Goal: Task Accomplishment & Management: Manage account settings

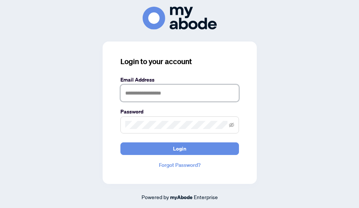
type input "**********"
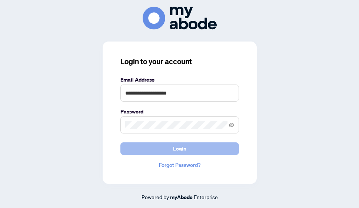
click at [165, 152] on button "Login" at bounding box center [179, 148] width 118 height 13
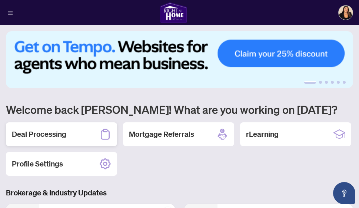
click at [60, 132] on h2 "Deal Processing" at bounding box center [39, 134] width 54 height 10
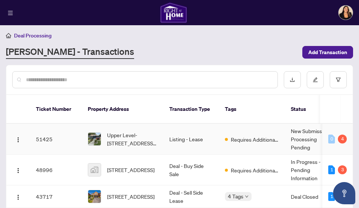
click at [173, 130] on td "Listing - Lease" at bounding box center [191, 139] width 56 height 31
click at [37, 133] on td "51425" at bounding box center [56, 139] width 52 height 31
click at [19, 137] on img "button" at bounding box center [18, 140] width 6 height 6
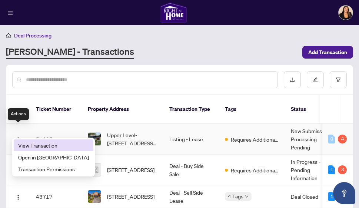
click at [29, 149] on li "View Transaction" at bounding box center [54, 145] width 80 height 12
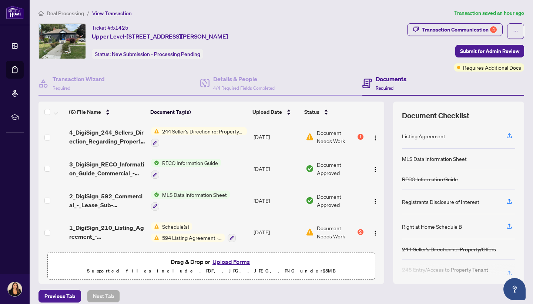
scroll to position [66, 0]
click at [358, 134] on div "1" at bounding box center [361, 137] width 6 height 6
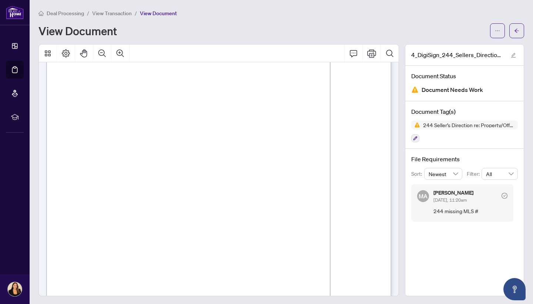
scroll to position [47, 0]
click at [108, 127] on span "MLS® NUMBER(S):" at bounding box center [88, 130] width 39 height 6
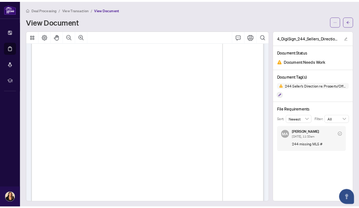
scroll to position [50, 0]
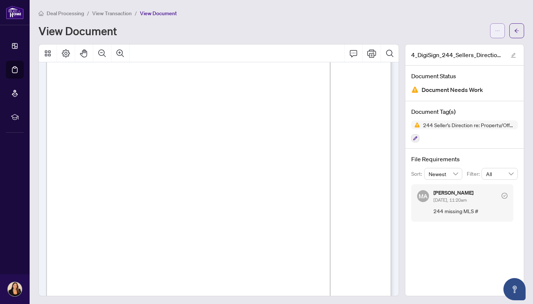
click at [358, 33] on icon "ellipsis" at bounding box center [497, 30] width 5 height 5
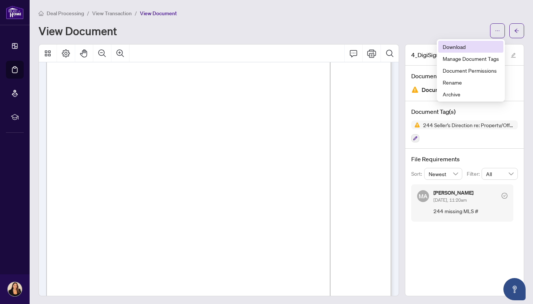
click at [358, 46] on span "Download" at bounding box center [471, 47] width 56 height 8
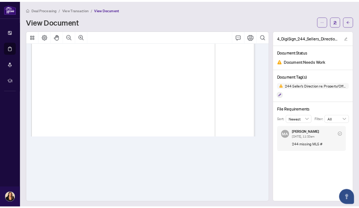
scroll to position [48, 0]
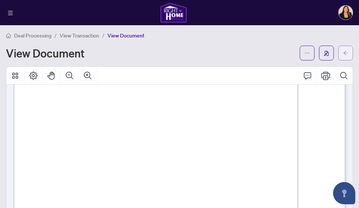
click at [344, 50] on span "button" at bounding box center [345, 53] width 5 height 12
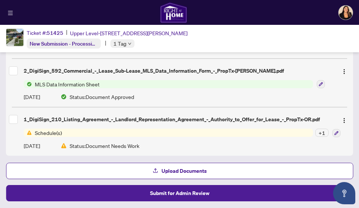
scroll to position [274, 0]
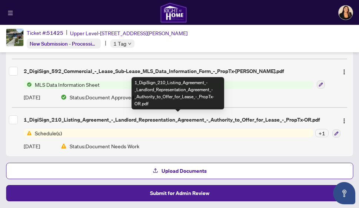
click at [181, 118] on div "1_DigiSign_210_Listing_Agreement_-_Landlord_Representation_Agreement_-_Authorit…" at bounding box center [178, 119] width 308 height 8
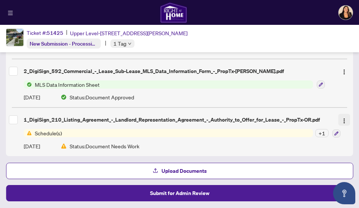
click at [343, 118] on img "button" at bounding box center [344, 121] width 6 height 6
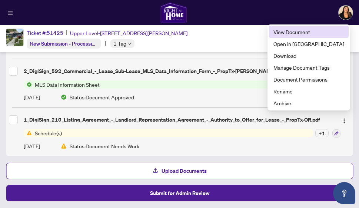
click at [315, 34] on span "View Document" at bounding box center [308, 32] width 71 height 8
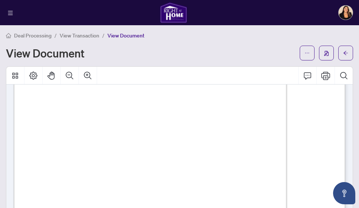
scroll to position [76, 0]
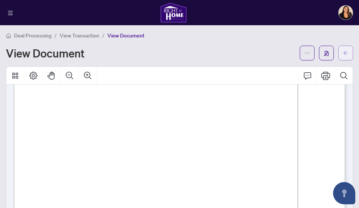
click at [352, 49] on button "button" at bounding box center [345, 53] width 15 height 15
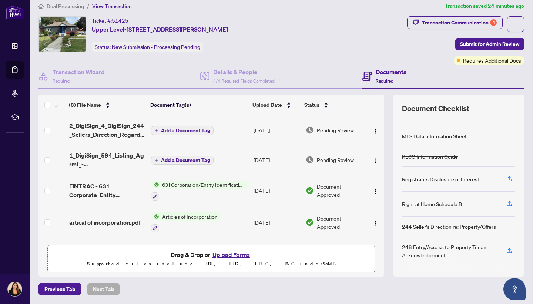
click at [202, 131] on span "Add a Document Tag" at bounding box center [185, 130] width 49 height 5
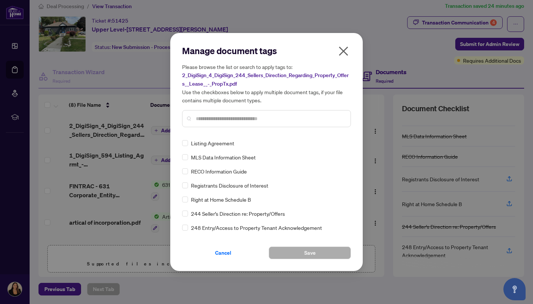
click at [237, 120] on input "text" at bounding box center [270, 118] width 149 height 8
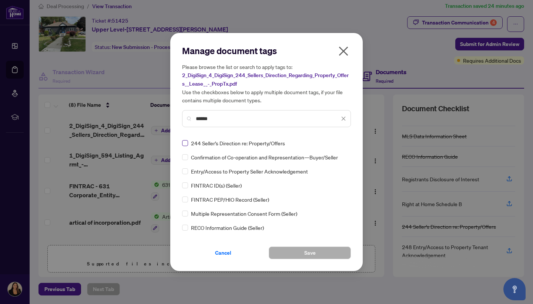
type input "******"
click at [295, 207] on button "Save" at bounding box center [310, 252] width 82 height 13
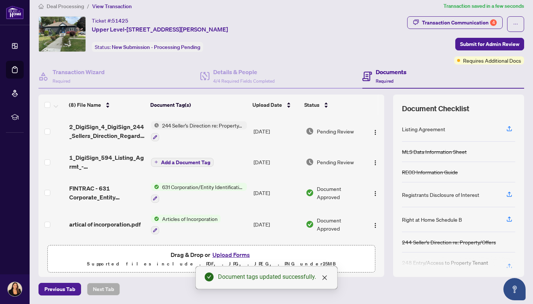
click at [181, 162] on span "Add a Document Tag" at bounding box center [185, 162] width 49 height 5
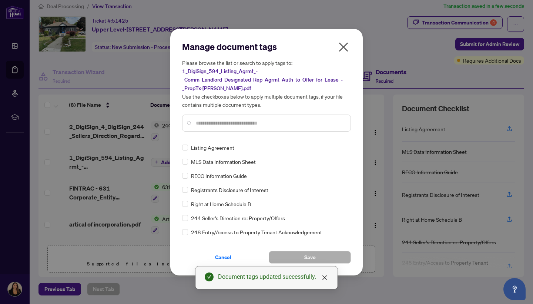
click at [221, 124] on input "text" at bounding box center [270, 123] width 149 height 8
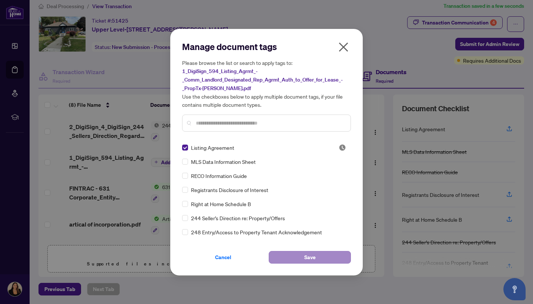
click at [299, 207] on button "Save" at bounding box center [310, 257] width 82 height 13
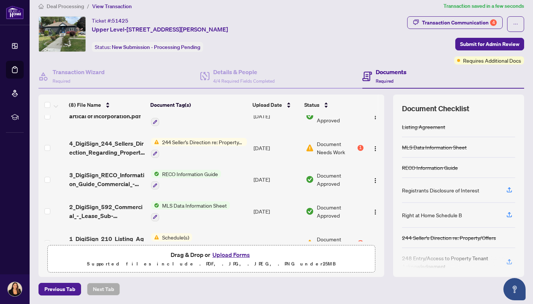
scroll to position [108, 0]
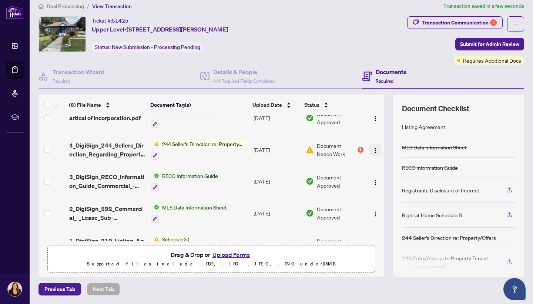
click at [358, 150] on img "button" at bounding box center [375, 150] width 6 height 6
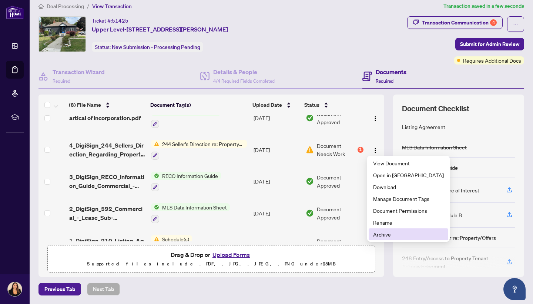
click at [358, 207] on span "Archive" at bounding box center [408, 234] width 71 height 8
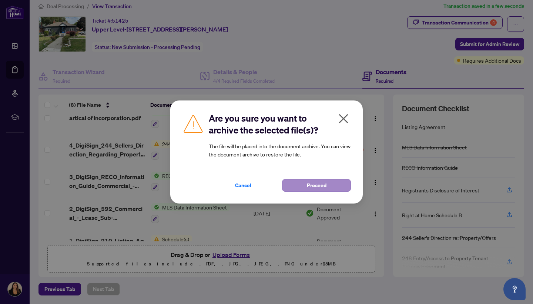
click at [322, 182] on span "Proceed" at bounding box center [317, 185] width 20 height 12
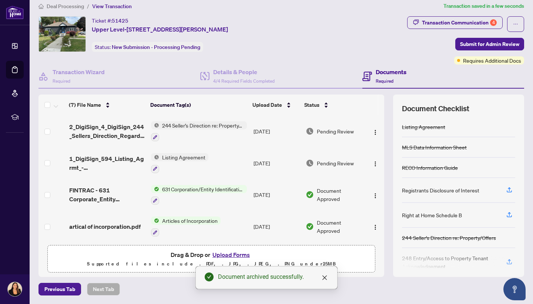
scroll to position [0, 0]
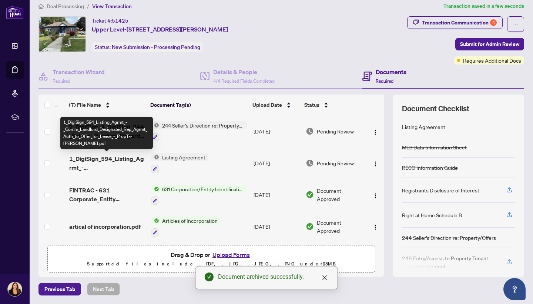
click at [128, 155] on span "1_DigiSign_594_Listing_Agrmt_-_Comm_Landlord_Designated_Rep_Agrmt_Auth_to_Offer…" at bounding box center [107, 163] width 76 height 18
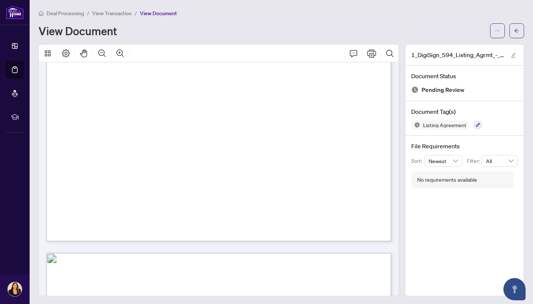
scroll to position [474, 0]
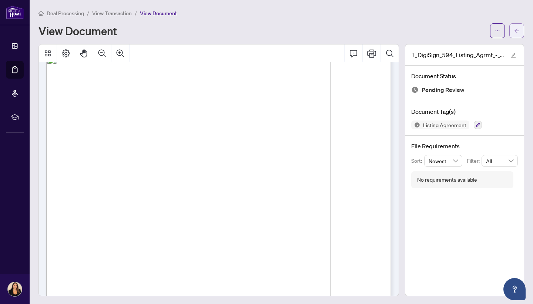
click at [358, 28] on icon "arrow-left" at bounding box center [516, 30] width 5 height 5
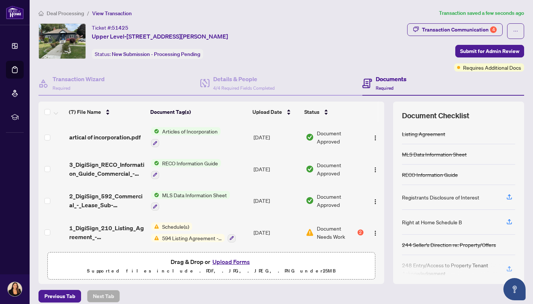
scroll to position [97, 0]
click at [358, 207] on img "button" at bounding box center [375, 233] width 6 height 6
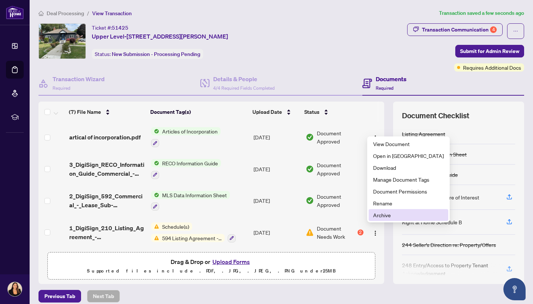
click at [358, 207] on span "Archive" at bounding box center [408, 215] width 71 height 8
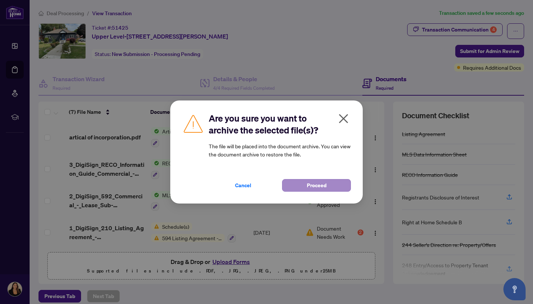
click at [315, 185] on span "Proceed" at bounding box center [317, 185] width 20 height 12
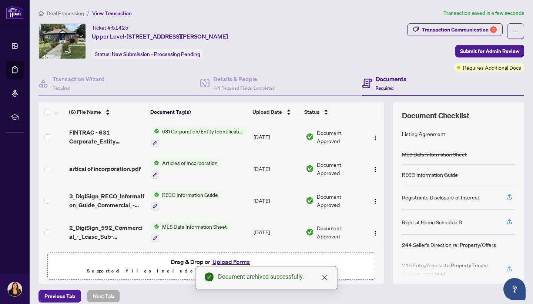
scroll to position [66, 0]
click at [358, 53] on span "Submit for Admin Review" at bounding box center [489, 51] width 59 height 12
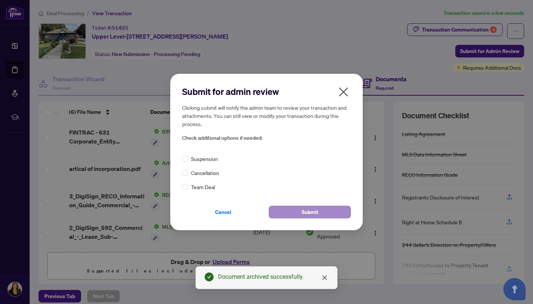
click at [288, 207] on button "Submit" at bounding box center [310, 211] width 82 height 13
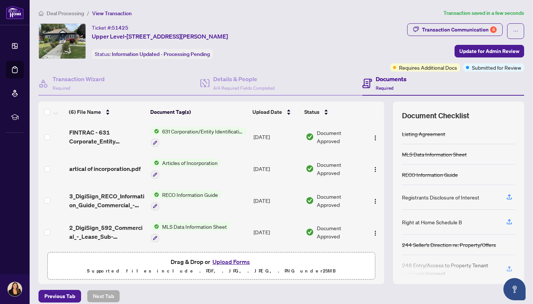
click at [358, 30] on div "Your transaction has been submitted! Here’s what happens next: You’ll get email…" at bounding box center [266, 152] width 533 height 304
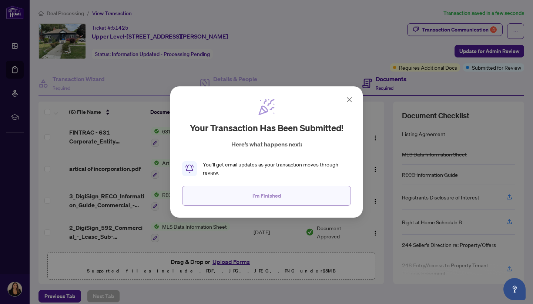
click at [279, 195] on span "I'm Finished" at bounding box center [266, 196] width 29 height 12
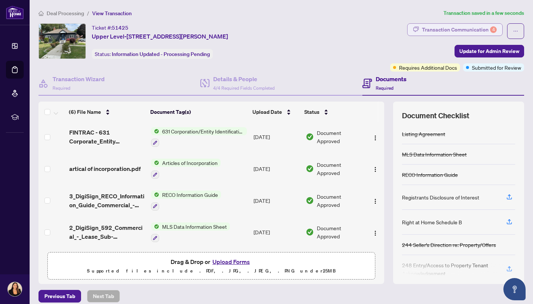
click at [358, 25] on div "Transaction Communication 4" at bounding box center [459, 30] width 75 height 12
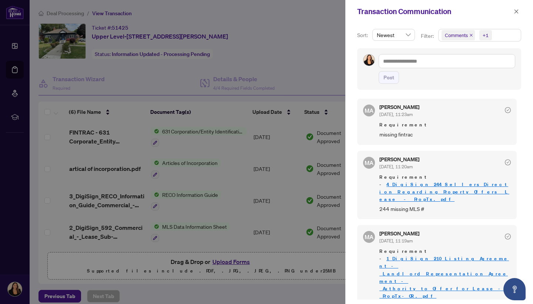
scroll to position [0, 0]
click at [327, 66] on div at bounding box center [266, 152] width 533 height 304
click at [358, 12] on icon "close" at bounding box center [516, 11] width 5 height 5
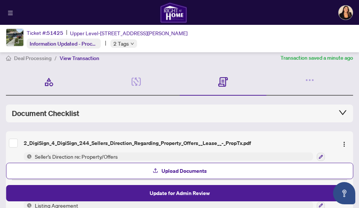
scroll to position [2, 0]
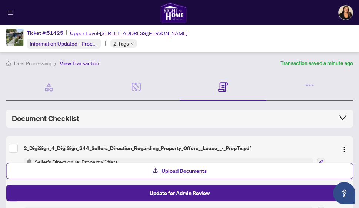
click at [30, 63] on span "Deal Processing" at bounding box center [32, 63] width 37 height 7
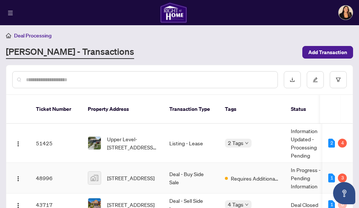
click at [123, 174] on span "19 Traceys Hill Road, Kawartha Lakes, ON, Canada" at bounding box center [130, 178] width 47 height 8
click at [16, 175] on img "button" at bounding box center [18, 178] width 6 height 6
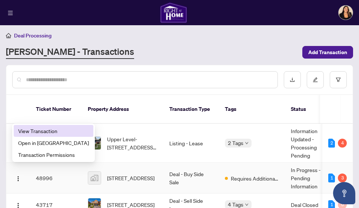
click at [33, 127] on span "View Transaction" at bounding box center [53, 131] width 71 height 8
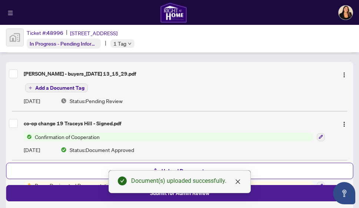
scroll to position [81, 0]
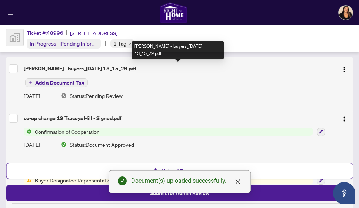
click at [48, 68] on div "chantal Gary - buyers_2025-10-02 13_15_29.pdf" at bounding box center [178, 68] width 308 height 8
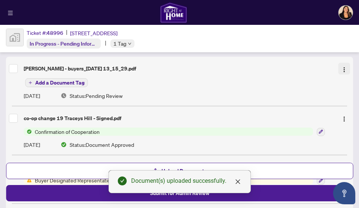
click at [346, 67] on img "button" at bounding box center [344, 70] width 6 height 6
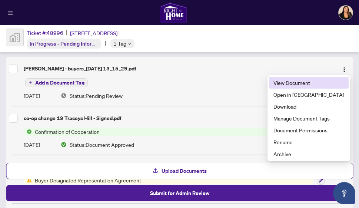
click at [313, 84] on span "View Document" at bounding box center [308, 82] width 71 height 8
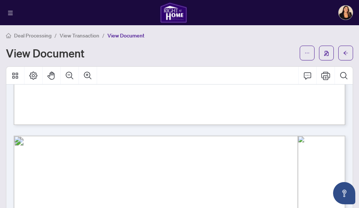
scroll to position [1253, 0]
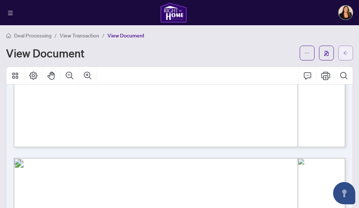
click at [343, 54] on icon "arrow-left" at bounding box center [345, 52] width 5 height 5
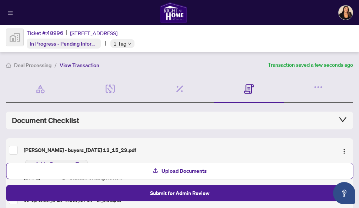
scroll to position [40, 0]
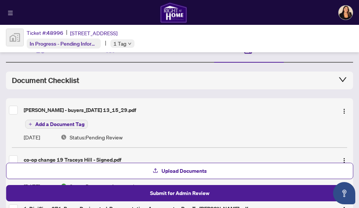
click at [66, 123] on span "Add a Document Tag" at bounding box center [59, 123] width 49 height 5
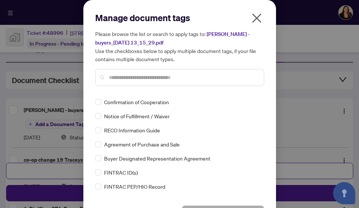
click at [144, 78] on input "text" at bounding box center [183, 77] width 149 height 8
click at [98, 159] on span at bounding box center [98, 158] width 6 height 6
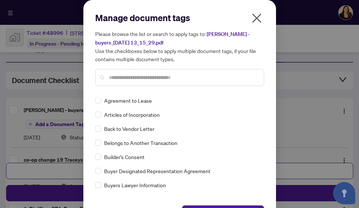
scroll to position [239, 0]
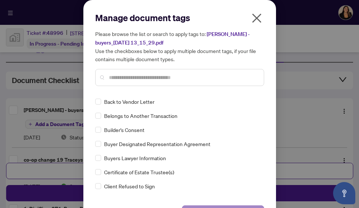
click at [215, 205] on button "Save" at bounding box center [223, 211] width 82 height 13
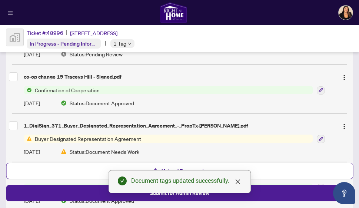
scroll to position [128, 0]
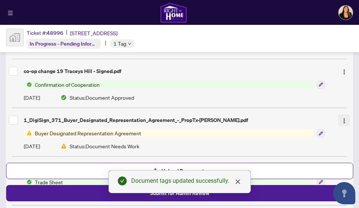
click at [344, 118] on img "button" at bounding box center [344, 121] width 6 height 6
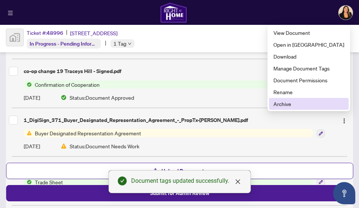
click at [327, 103] on span "Archive" at bounding box center [308, 104] width 71 height 8
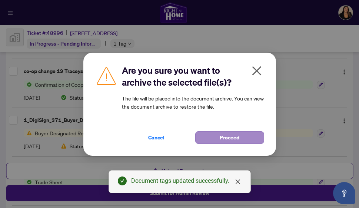
click at [235, 139] on span "Proceed" at bounding box center [229, 137] width 20 height 12
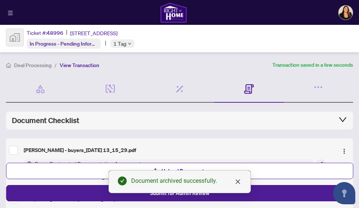
scroll to position [0, 0]
click at [159, 193] on div "Document archived successfully." at bounding box center [179, 181] width 142 height 23
click at [237, 181] on icon "close" at bounding box center [237, 181] width 4 height 4
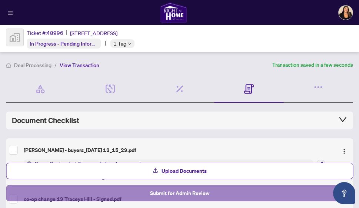
click at [190, 194] on span "Submit for Admin Review" at bounding box center [179, 193] width 59 height 12
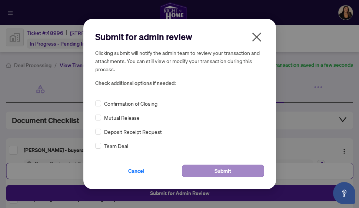
click at [212, 172] on button "Submit" at bounding box center [223, 170] width 82 height 13
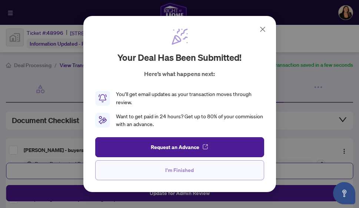
click at [154, 171] on button "I'm Finished" at bounding box center [179, 170] width 169 height 20
